Goal: Check status: Check status

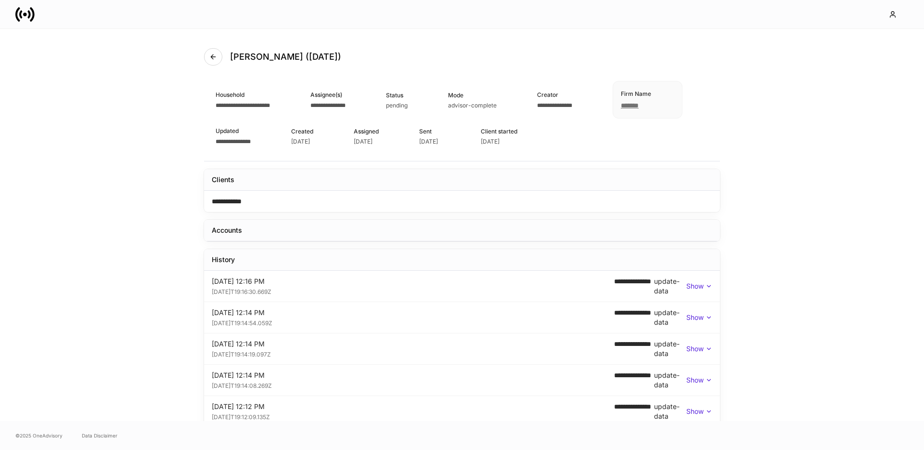
click at [696, 285] on p "Show" at bounding box center [694, 286] width 17 height 10
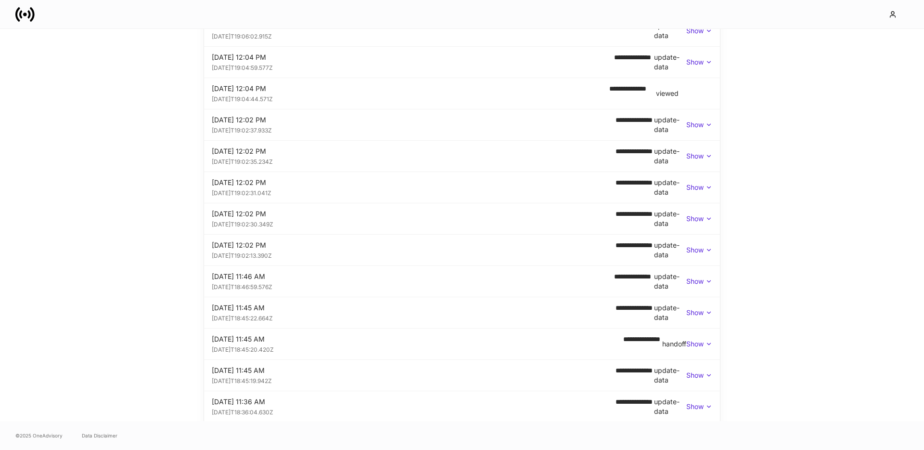
scroll to position [748, 0]
